Goal: Transaction & Acquisition: Download file/media

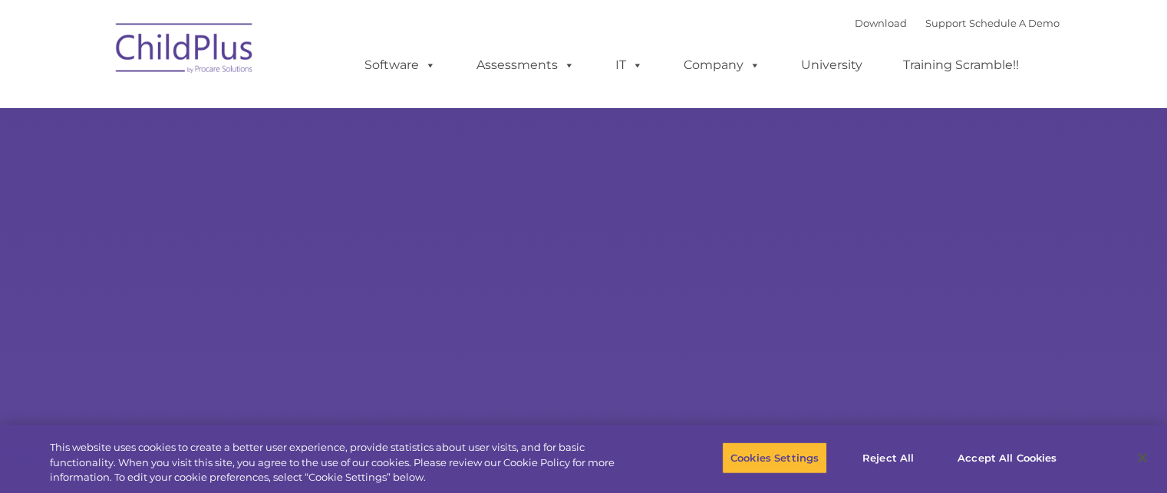
select select "MEDIUM"
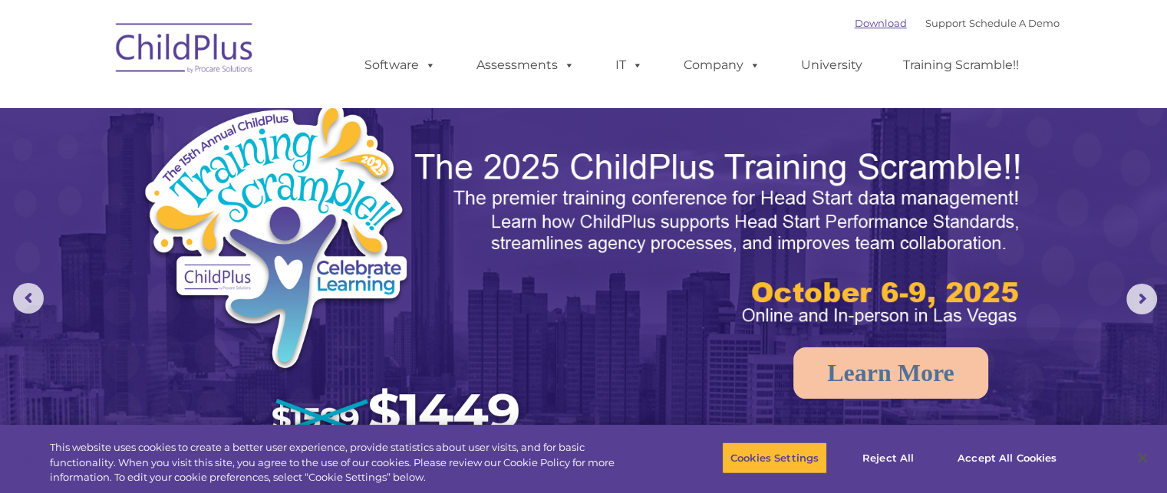
click at [856, 28] on link "Download" at bounding box center [881, 23] width 52 height 12
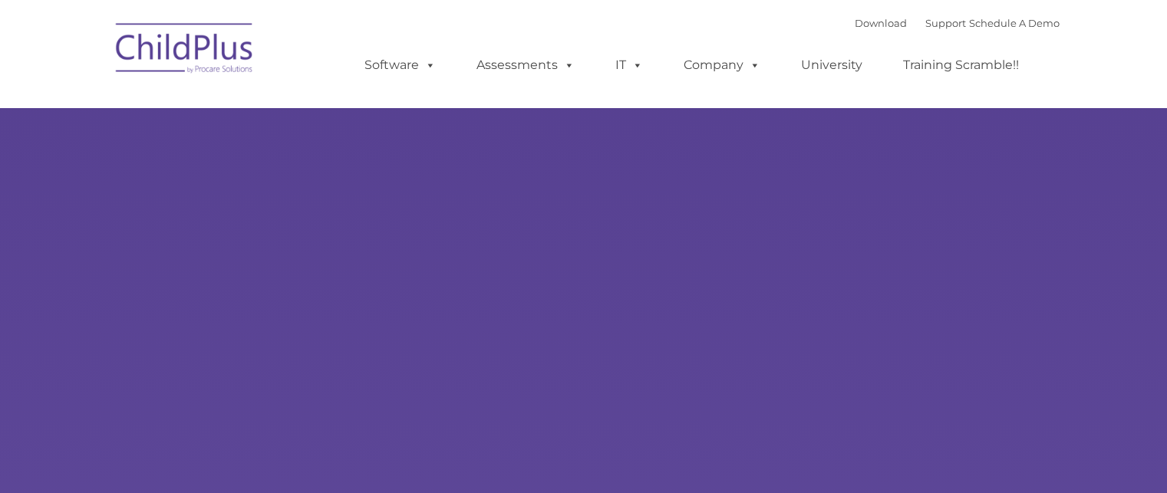
type input ""
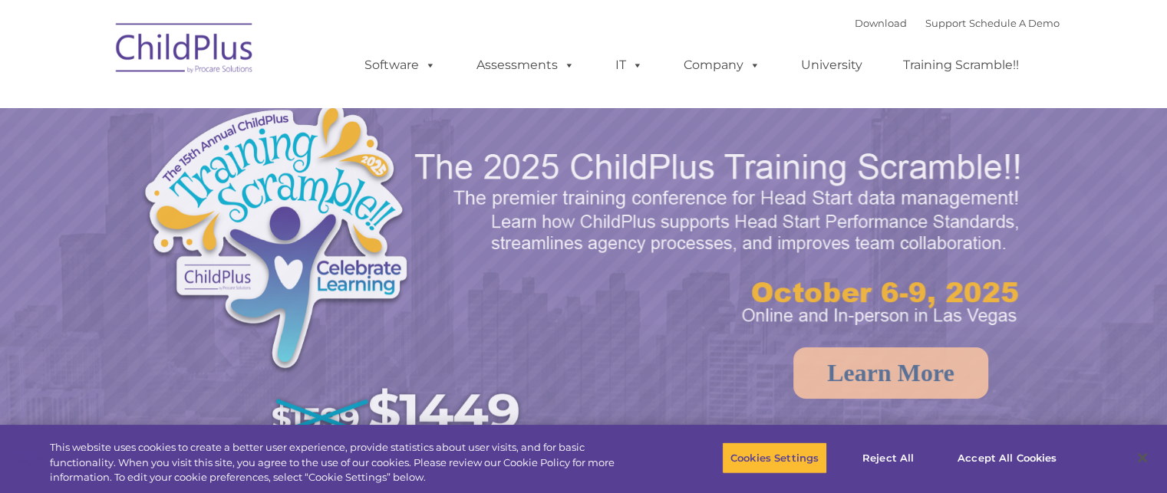
select select "MEDIUM"
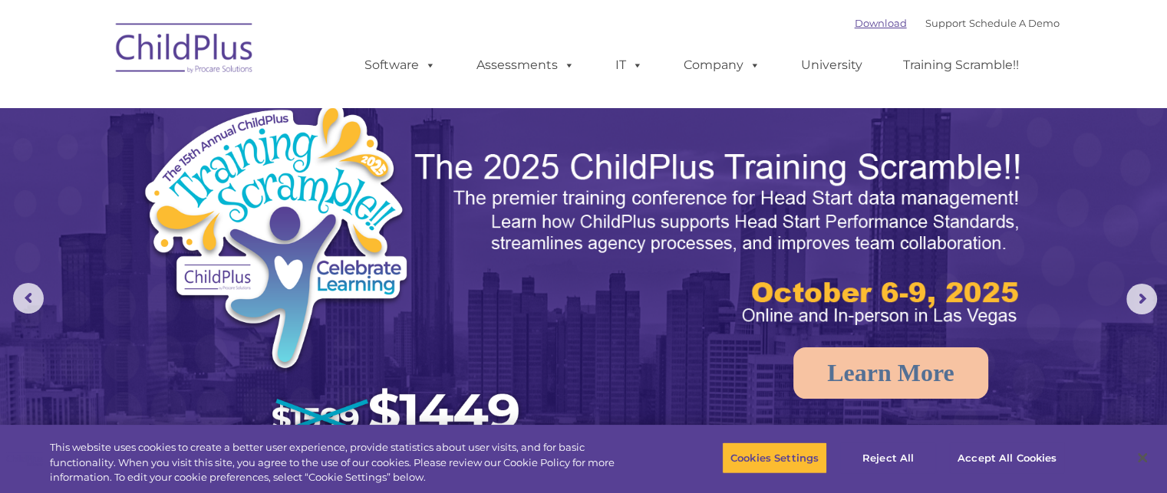
click at [860, 21] on link "Download" at bounding box center [881, 23] width 52 height 12
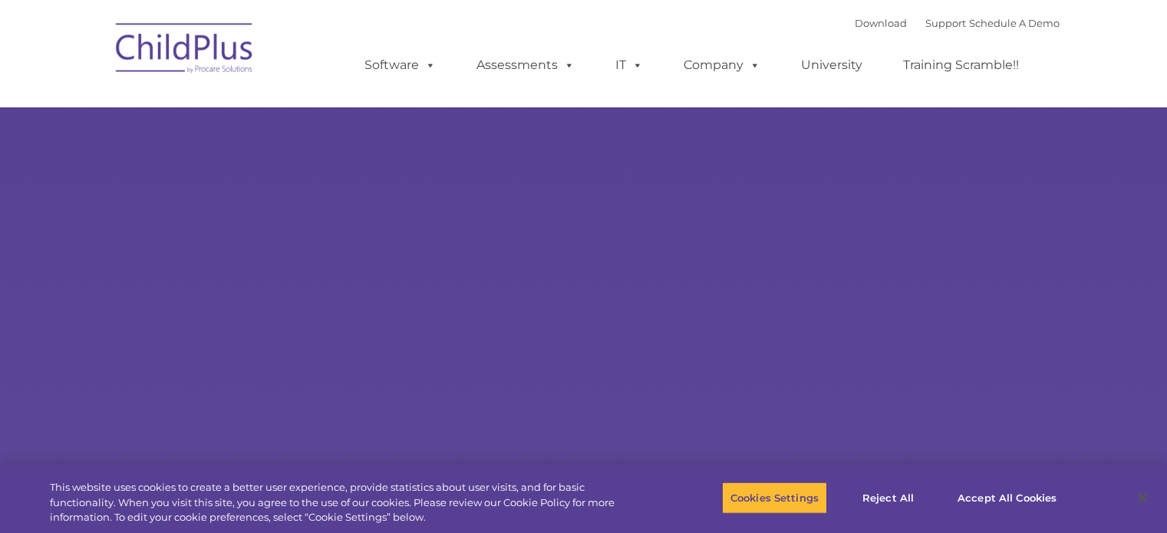
type input ""
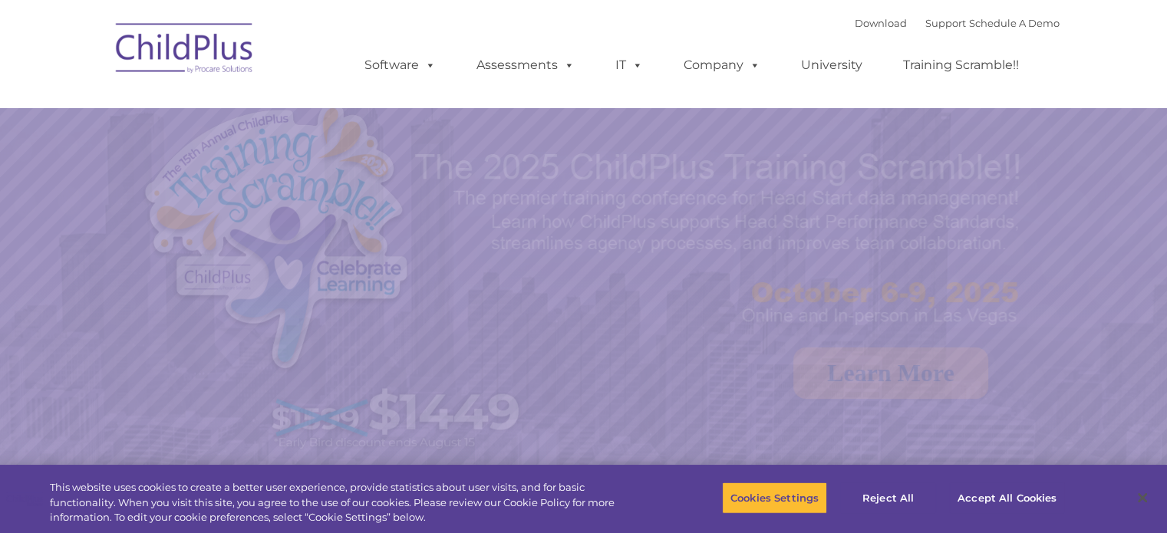
select select "MEDIUM"
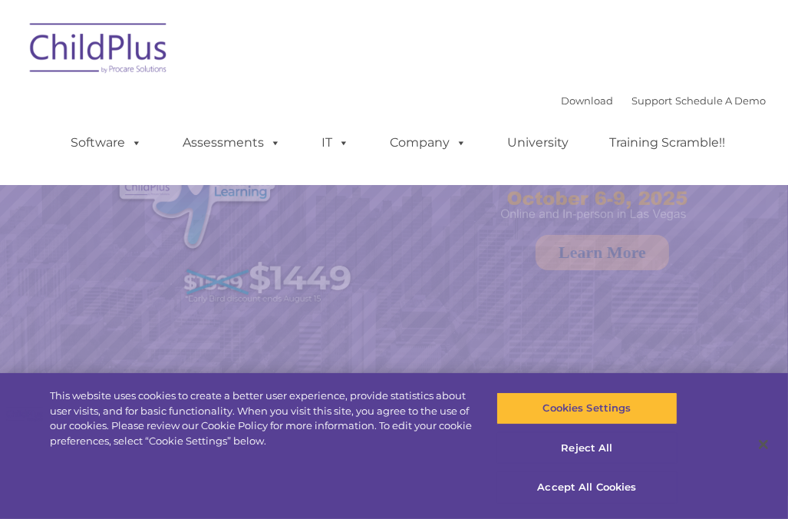
select select "MEDIUM"
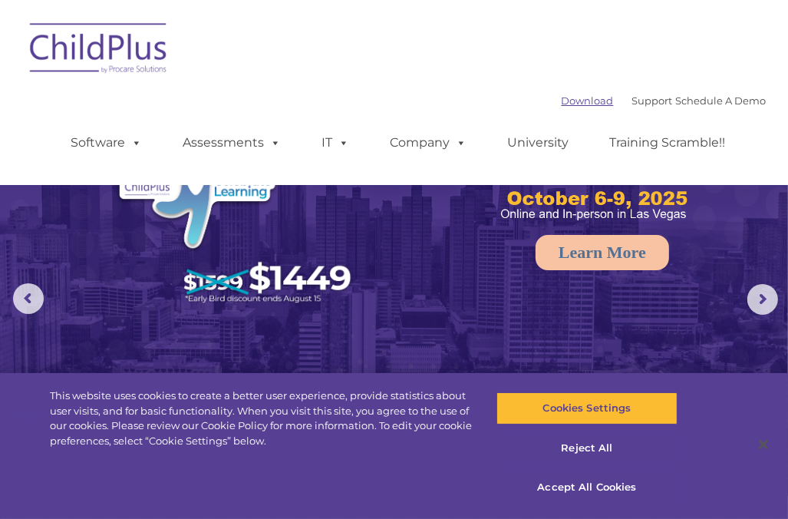
click at [569, 104] on link "Download" at bounding box center [588, 100] width 52 height 12
